Goal: Information Seeking & Learning: Learn about a topic

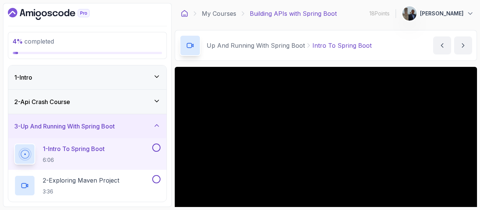
click at [183, 12] on icon at bounding box center [185, 14] width 8 height 8
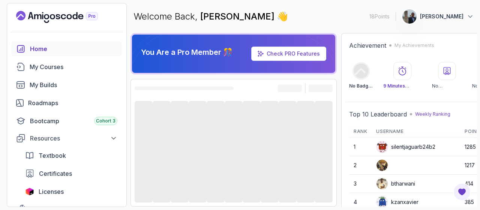
click at [156, 28] on div "Welcome Back, [PERSON_NAME] 👋 18 Points 1 [PERSON_NAME]" at bounding box center [304, 16] width 347 height 27
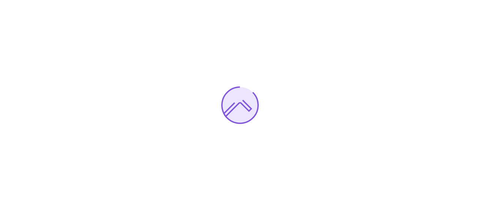
click at [315, 26] on div at bounding box center [240, 105] width 480 height 210
drag, startPoint x: 301, startPoint y: 34, endPoint x: 321, endPoint y: 23, distance: 23.2
click at [321, 23] on div at bounding box center [240, 105] width 480 height 210
